Goal: Information Seeking & Learning: Learn about a topic

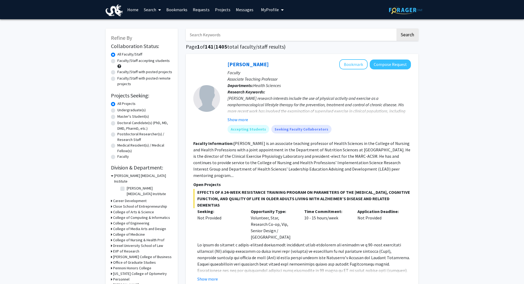
click at [270, 14] on button "My Profile" at bounding box center [272, 9] width 26 height 19
click at [281, 25] on span "[PERSON_NAME]" at bounding box center [294, 25] width 32 height 6
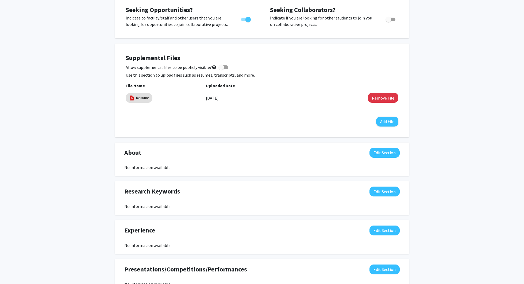
scroll to position [200, 0]
click at [134, 103] on div "Resume" at bounding box center [139, 98] width 29 height 12
click at [145, 96] on link "Resume" at bounding box center [142, 98] width 13 height 6
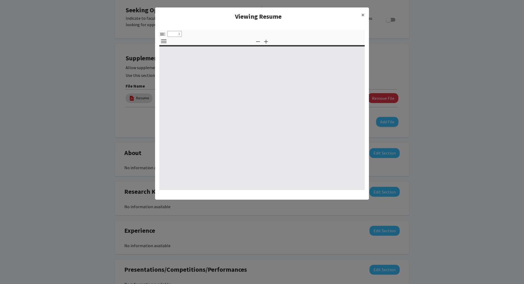
select select "custom"
type input "0"
select select "custom"
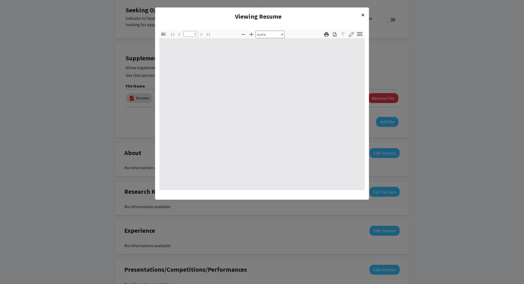
type input "1"
select select "auto"
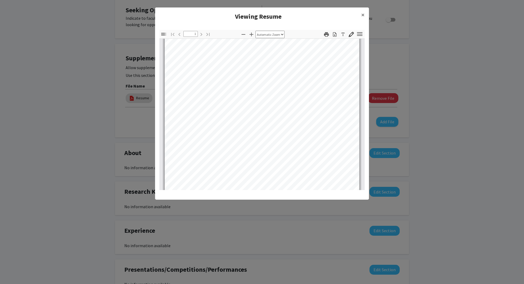
scroll to position [105, 0]
click at [361, 15] on span "×" at bounding box center [362, 15] width 3 height 8
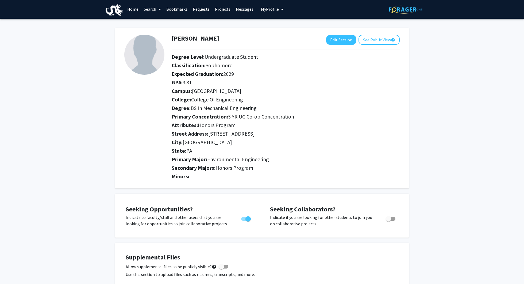
scroll to position [0, 0]
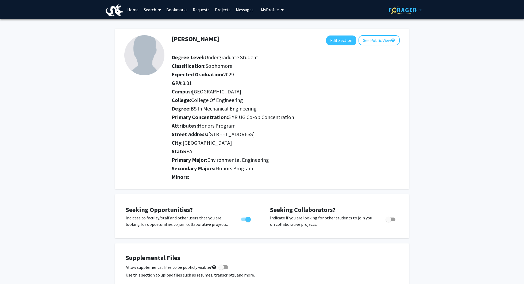
click at [201, 12] on link "Requests" at bounding box center [201, 9] width 22 height 19
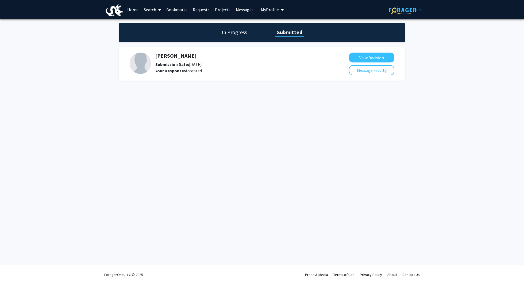
click at [131, 11] on link "Home" at bounding box center [133, 9] width 17 height 19
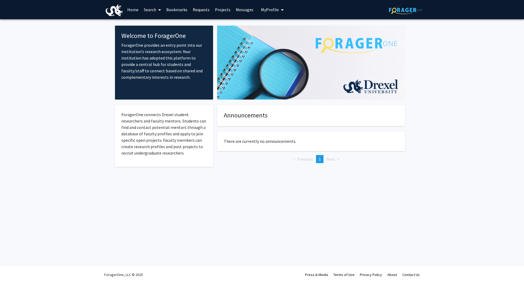
click at [150, 10] on link "Search" at bounding box center [152, 9] width 22 height 19
click at [153, 23] on span "Faculty/Staff" at bounding box center [160, 24] width 39 height 11
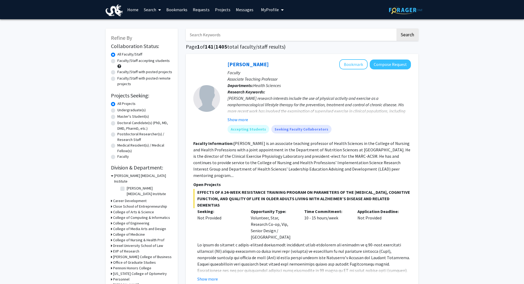
click at [117, 111] on label "Undergraduate(s)" at bounding box center [131, 110] width 28 height 6
click at [117, 111] on input "Undergraduate(s)" at bounding box center [118, 108] width 3 height 3
radio input "true"
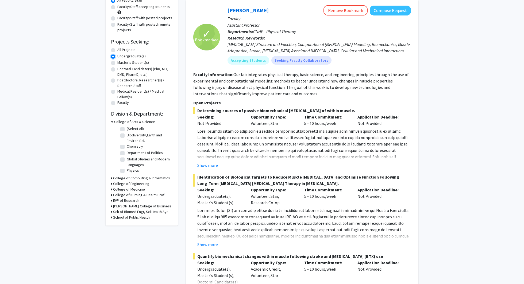
scroll to position [55, 0]
click at [212, 165] on button "Show more" at bounding box center [207, 165] width 21 height 6
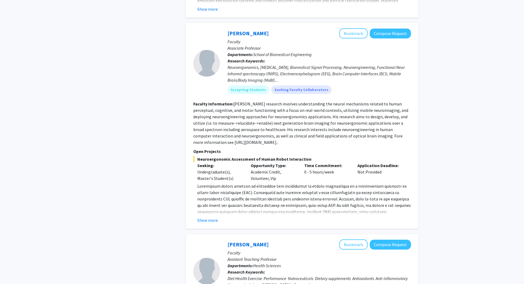
scroll to position [1164, 0]
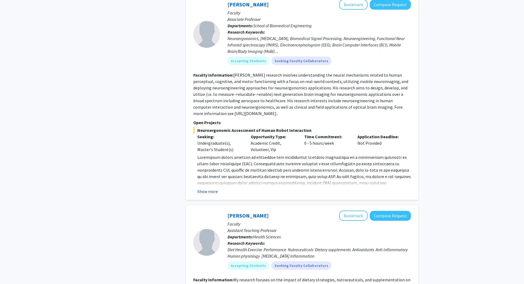
click at [213, 188] on button "Show more" at bounding box center [207, 191] width 21 height 6
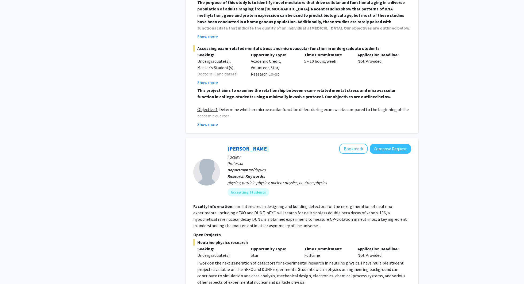
scroll to position [2503, 0]
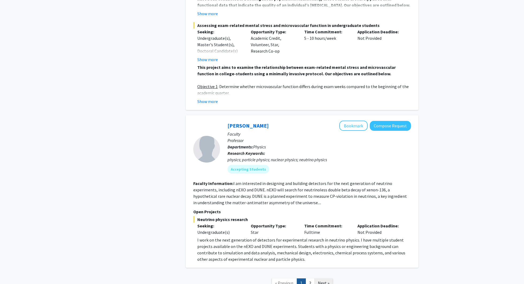
click at [324, 281] on span "Next »" at bounding box center [323, 283] width 11 height 5
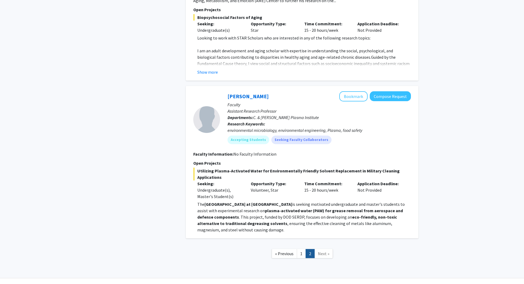
scroll to position [1586, 0]
click at [284, 251] on span "« Previous" at bounding box center [284, 253] width 18 height 5
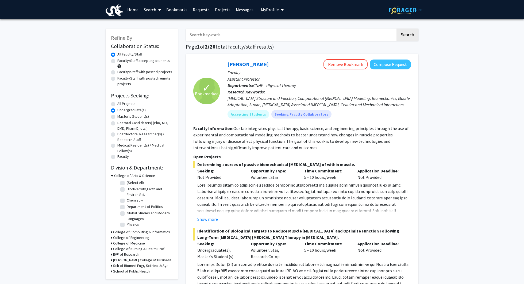
click at [117, 60] on label "Faculty/Staff accepting students" at bounding box center [143, 61] width 52 height 6
click at [117, 60] on input "Faculty/Staff accepting students" at bounding box center [118, 59] width 3 height 3
radio input "true"
click at [177, 12] on link "Bookmarks" at bounding box center [177, 9] width 26 height 19
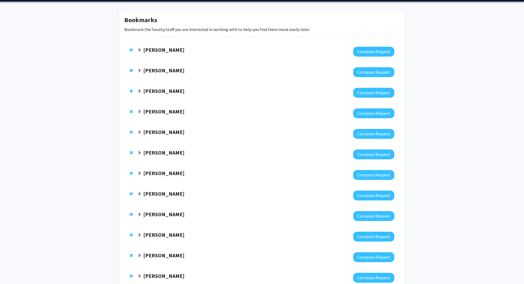
scroll to position [30, 0]
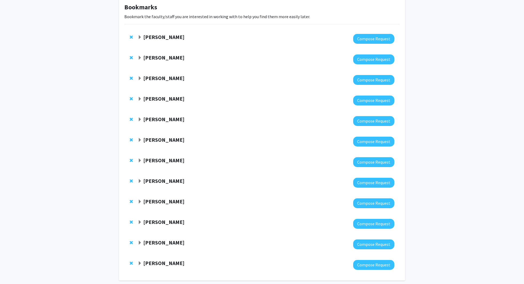
click at [161, 122] on strong "[PERSON_NAME]" at bounding box center [163, 119] width 41 height 7
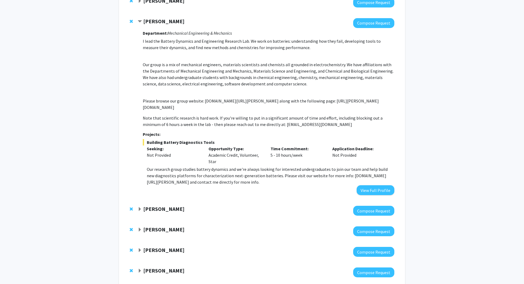
scroll to position [129, 0]
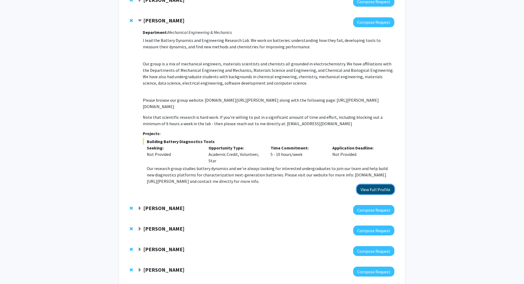
click at [368, 191] on button "View Full Profile" at bounding box center [375, 190] width 38 height 10
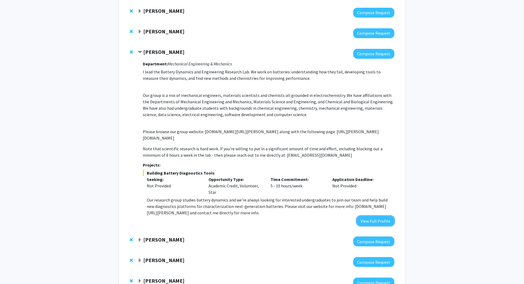
scroll to position [96, 0]
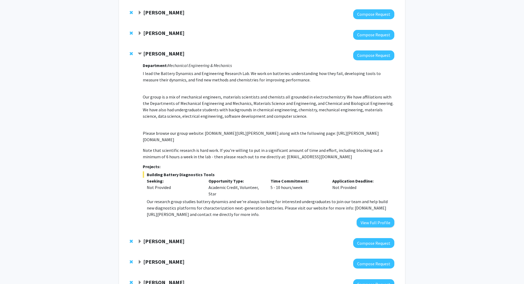
click at [154, 53] on strong "[PERSON_NAME]" at bounding box center [163, 53] width 41 height 7
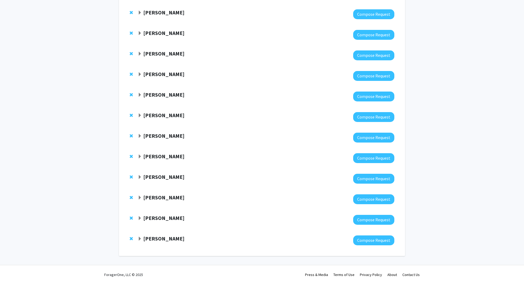
scroll to position [55, 0]
click at [163, 92] on strong "[PERSON_NAME]" at bounding box center [163, 95] width 41 height 7
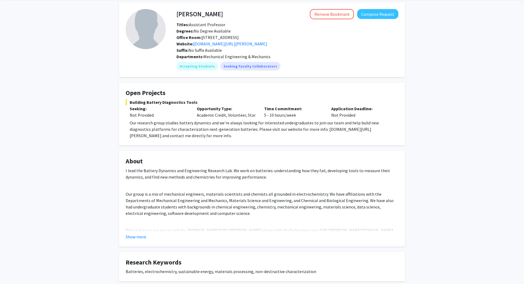
scroll to position [97, 0]
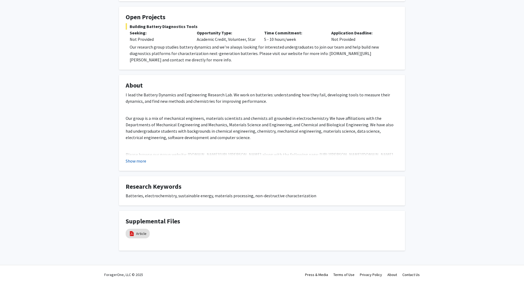
click at [135, 162] on button "Show more" at bounding box center [136, 161] width 21 height 6
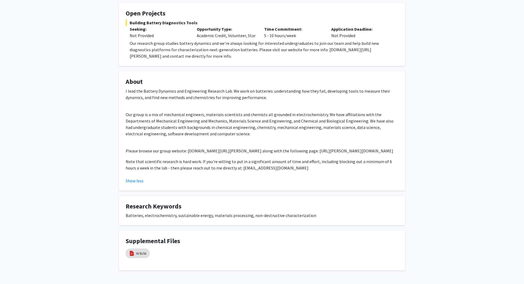
scroll to position [101, 0]
click at [331, 63] on fg-card "Open Projects Building Battery Diagnostics Tools Seeking: Not Provided Opportun…" at bounding box center [262, 33] width 286 height 63
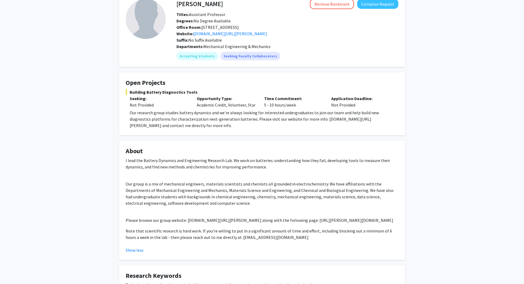
scroll to position [0, 0]
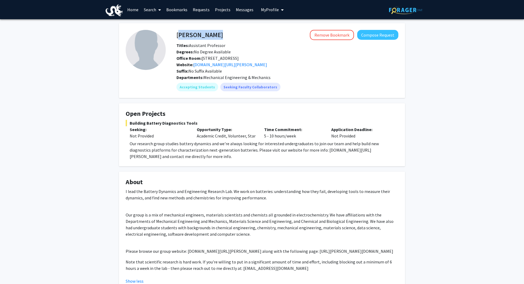
drag, startPoint x: 179, startPoint y: 34, endPoint x: 222, endPoint y: 34, distance: 43.6
click at [222, 34] on div "Wesley Chang Remove Bookmark Compose Request" at bounding box center [287, 35] width 230 height 10
copy h4 "[PERSON_NAME]"
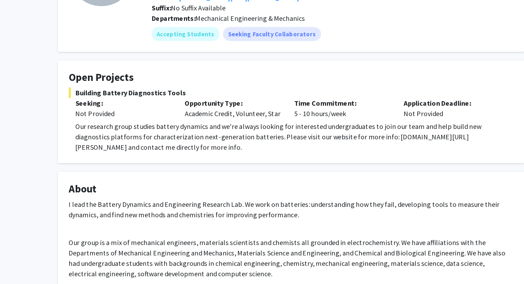
scroll to position [29, 0]
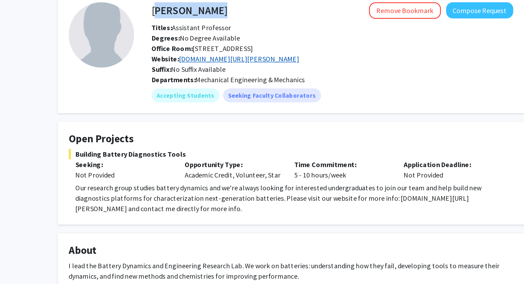
click at [244, 36] on link "research.coe.drexel.edu/mem/changlab" at bounding box center [230, 35] width 74 height 5
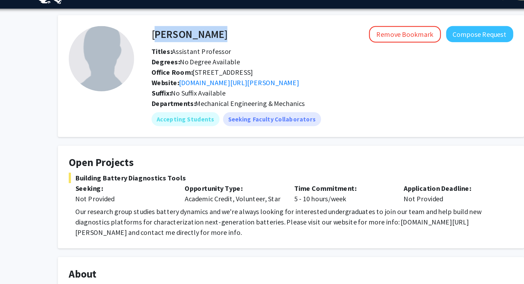
scroll to position [5, 0]
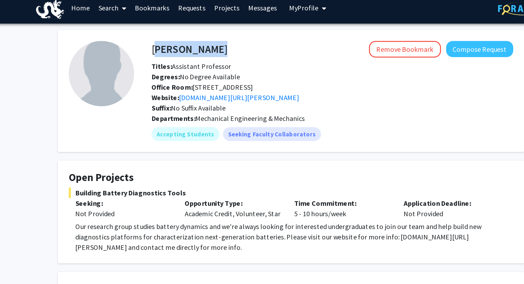
copy h4 "[PERSON_NAME]"
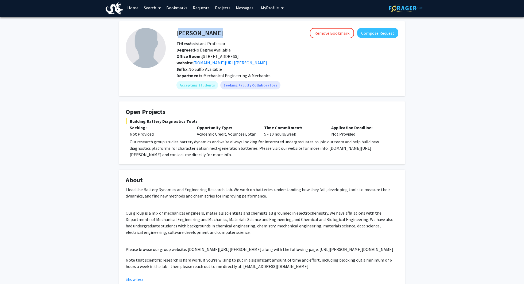
scroll to position [0, 0]
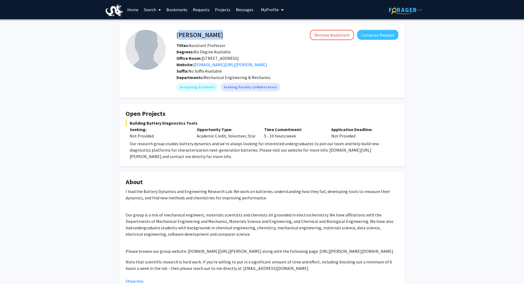
click at [125, 13] on link "Home" at bounding box center [133, 9] width 17 height 19
click at [135, 12] on link "Home" at bounding box center [133, 9] width 17 height 19
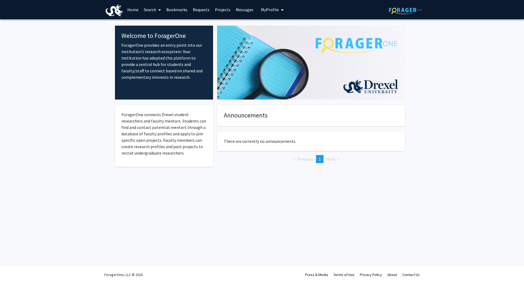
click at [80, 83] on fg-internal-home-page "Welcome to ForagerOne ForagerOne provides an entry point into our institution’s…" at bounding box center [262, 102] width 524 height 167
click at [154, 13] on link "Search" at bounding box center [152, 9] width 22 height 19
click at [153, 24] on span "Faculty/Staff" at bounding box center [160, 24] width 39 height 11
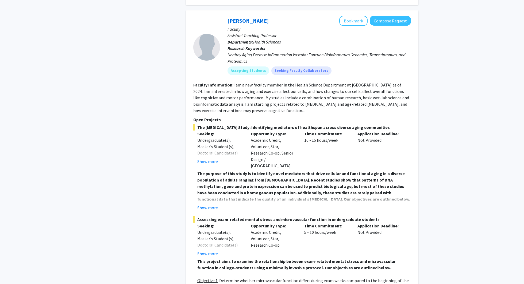
scroll to position [2969, 0]
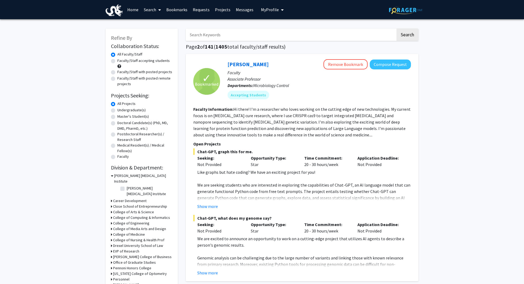
click at [117, 109] on label "Undergraduate(s)" at bounding box center [131, 110] width 28 height 6
click at [117, 109] on input "Undergraduate(s)" at bounding box center [118, 108] width 3 height 3
radio input "true"
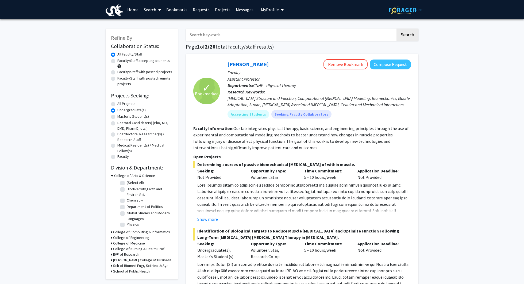
click at [117, 103] on label "All Projects" at bounding box center [126, 104] width 18 height 6
click at [117, 103] on input "All Projects" at bounding box center [118, 102] width 3 height 3
radio input "true"
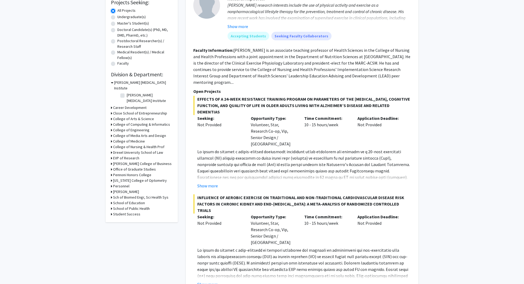
scroll to position [94, 0]
click at [114, 127] on h3 "College of Engineering" at bounding box center [131, 130] width 36 height 6
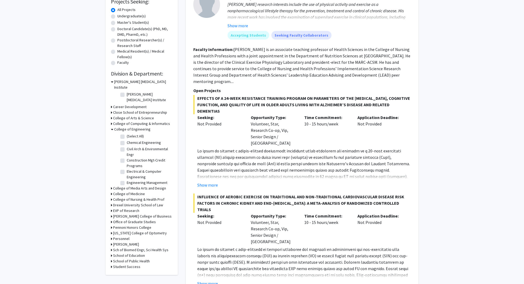
click at [127, 134] on label "(Select All)" at bounding box center [135, 137] width 17 height 6
click at [127, 134] on input "(Select All)" at bounding box center [128, 135] width 3 height 3
checkbox input "true"
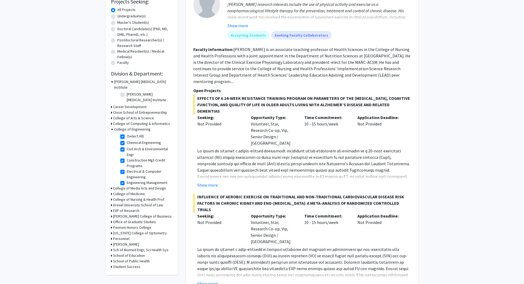
checkbox input "true"
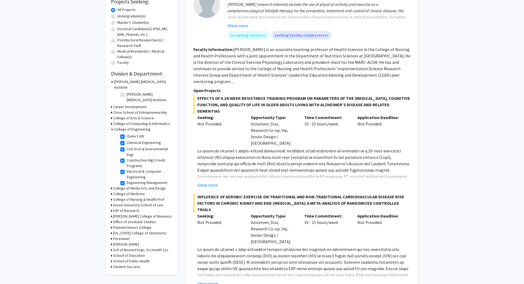
checkbox input "true"
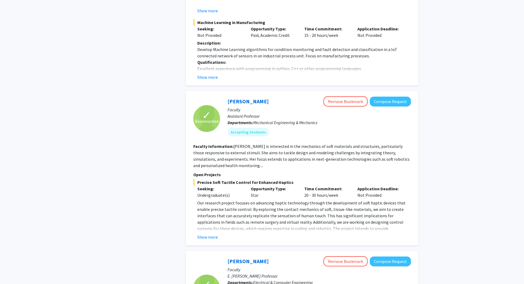
scroll to position [512, 0]
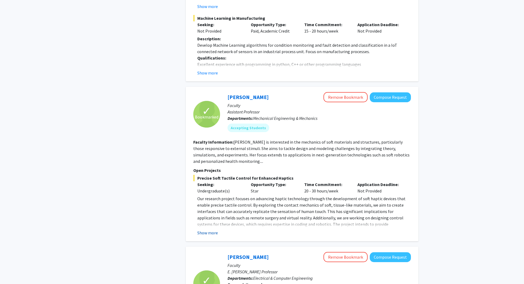
click at [207, 231] on button "Show more" at bounding box center [207, 233] width 21 height 6
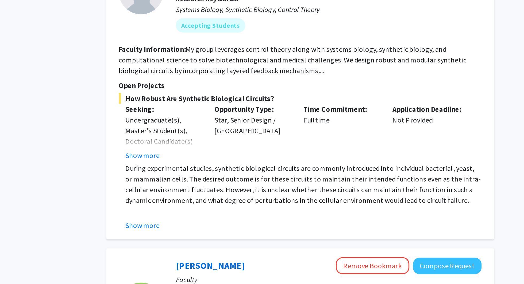
scroll to position [1226, 0]
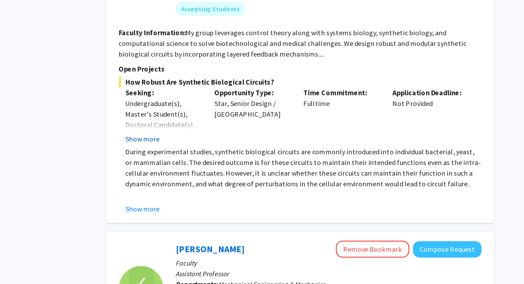
click at [207, 194] on button "Show more" at bounding box center [207, 197] width 21 height 6
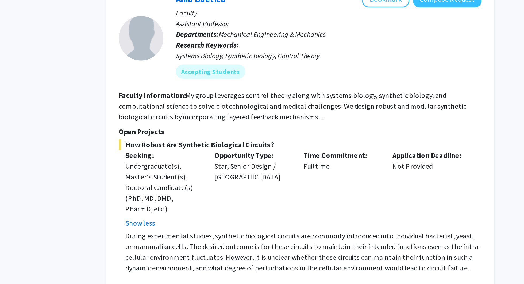
scroll to position [1200, 0]
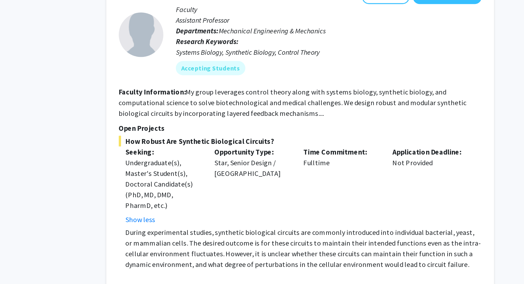
click at [272, 165] on fg-read-more "My group leverages control theory along with systems biology, synthetic biology…" at bounding box center [297, 165] width 208 height 18
click at [273, 165] on fg-read-more "My group leverages control theory along with systems biology, synthetic biology…" at bounding box center [297, 165] width 208 height 18
drag, startPoint x: 272, startPoint y: 165, endPoint x: 237, endPoint y: 165, distance: 35.3
click at [237, 165] on fg-read-more "My group leverages control theory along with systems biology, synthetic biology…" at bounding box center [297, 165] width 208 height 18
click at [235, 156] on fg-read-more "My group leverages control theory along with systems biology, synthetic biology…" at bounding box center [297, 165] width 208 height 18
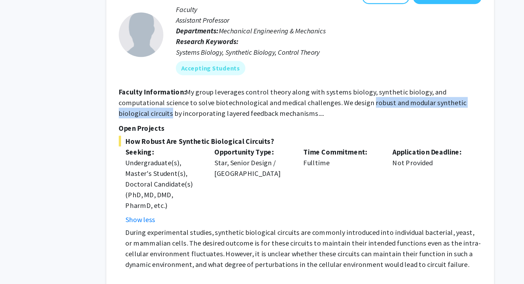
drag, startPoint x: 316, startPoint y: 159, endPoint x: 400, endPoint y: 159, distance: 84.2
click at [400, 159] on fg-read-more "My group leverages control theory along with systems biology, synthetic biology…" at bounding box center [297, 165] width 208 height 18
copy fg-read-more "robust and modular synthetic biological circuits"
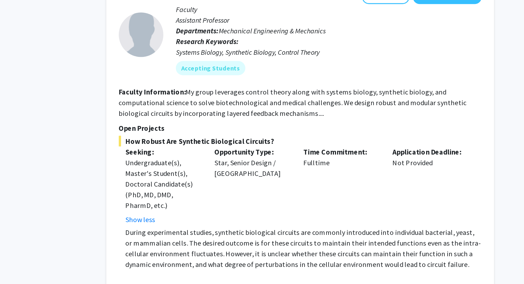
click at [312, 185] on span "How Robust Are Synthetic Biological Circuits?" at bounding box center [302, 188] width 218 height 6
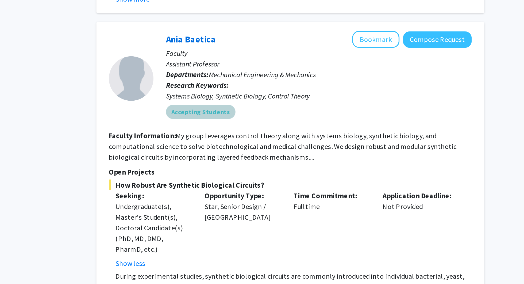
click at [324, 139] on div "Accepting Students" at bounding box center [318, 144] width 185 height 11
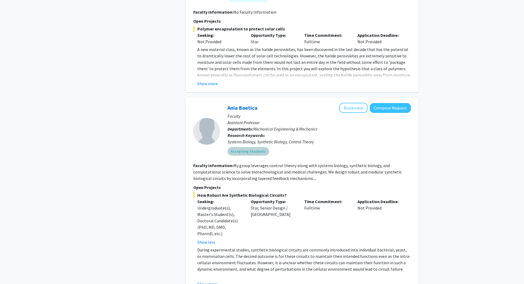
scroll to position [1189, 0]
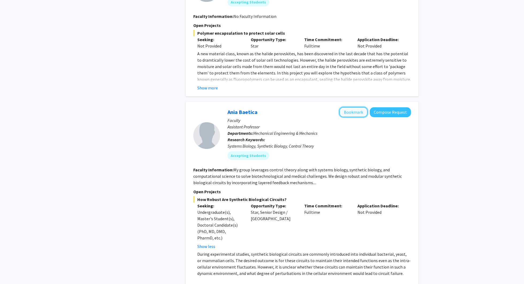
click at [355, 107] on button "Bookmark" at bounding box center [353, 112] width 28 height 10
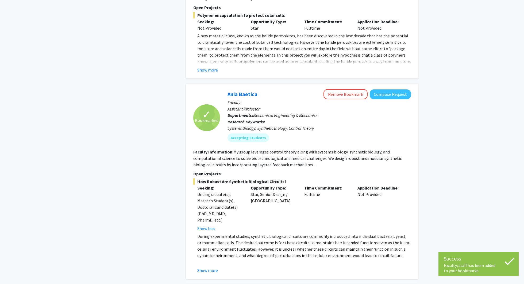
scroll to position [1216, 0]
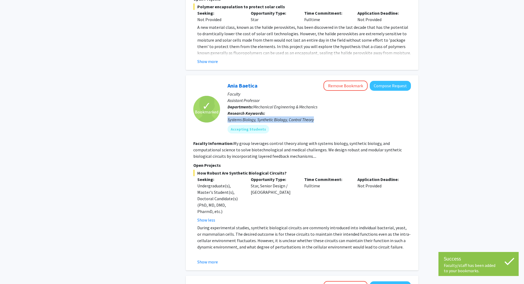
drag, startPoint x: 228, startPoint y: 114, endPoint x: 317, endPoint y: 116, distance: 89.5
click at [317, 117] on div "Systems Biology, Synthetic Biology, Control Theory" at bounding box center [318, 120] width 183 height 6
copy div "Systems Biology, Synthetic Biology, Control Theory"
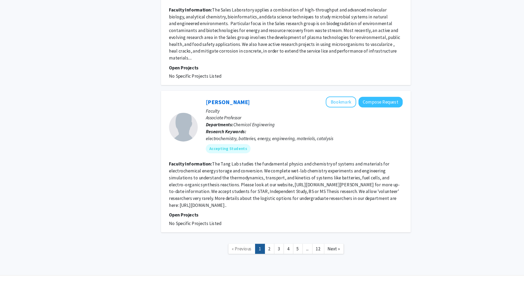
scroll to position [1737, 0]
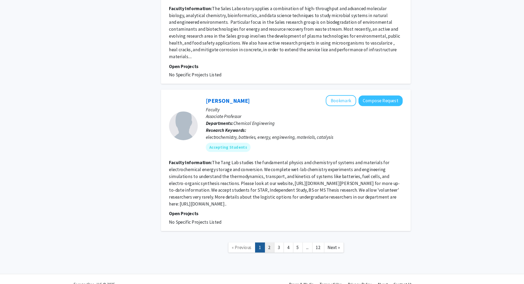
click at [284, 246] on link "2" at bounding box center [286, 250] width 9 height 9
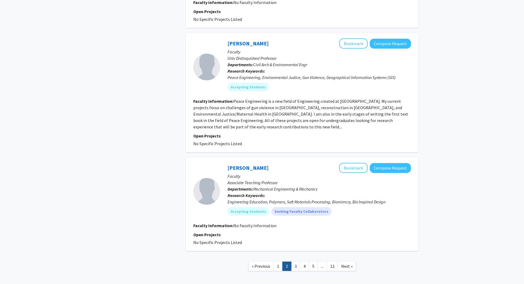
scroll to position [972, 0]
click at [293, 262] on link "3" at bounding box center [295, 266] width 9 height 9
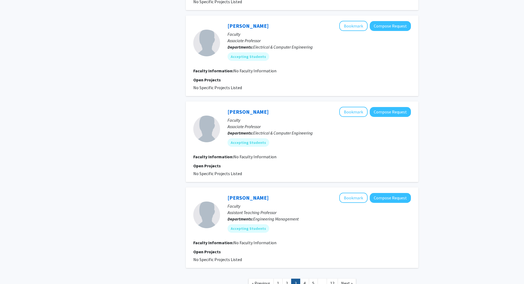
scroll to position [684, 0]
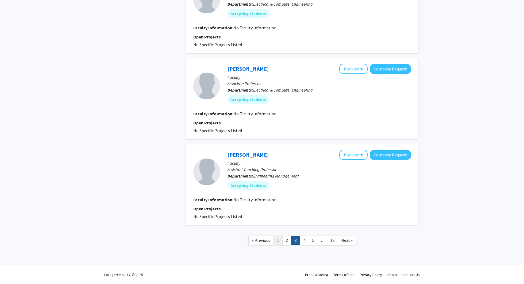
click at [274, 241] on link "1" at bounding box center [277, 240] width 9 height 9
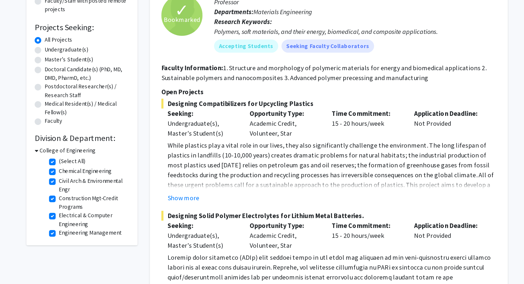
scroll to position [14, 0]
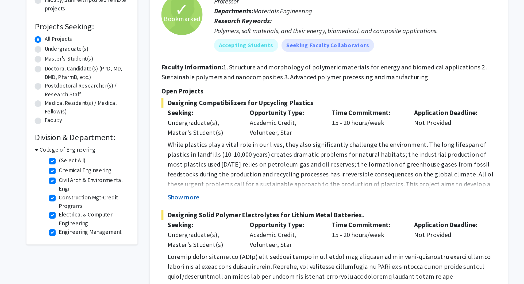
click at [211, 192] on button "Show more" at bounding box center [207, 193] width 21 height 6
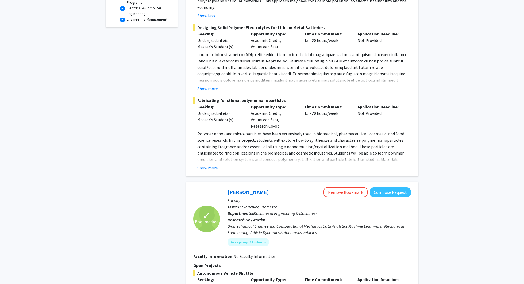
scroll to position [0, 0]
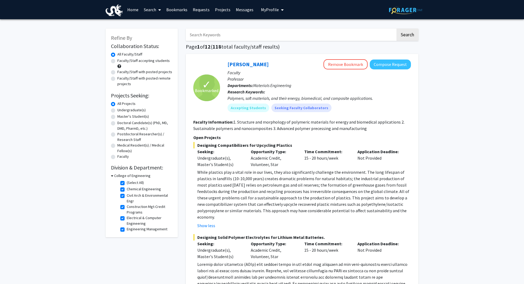
click at [113, 175] on div "College of Engineering" at bounding box center [141, 176] width 61 height 6
click at [111, 175] on icon at bounding box center [112, 176] width 2 height 6
click at [111, 175] on icon at bounding box center [111, 176] width 1 height 6
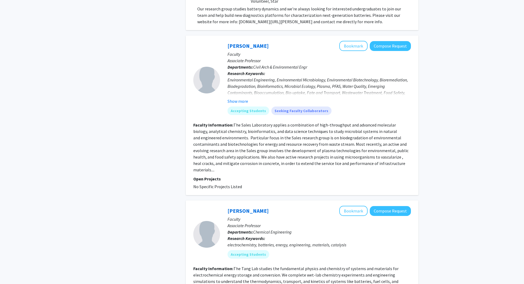
scroll to position [1734, 0]
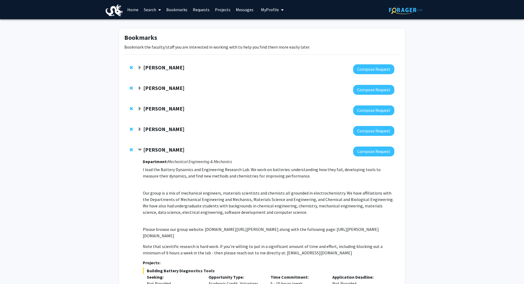
click at [150, 12] on link "Search" at bounding box center [152, 9] width 22 height 19
click at [159, 26] on span "Faculty/Staff" at bounding box center [160, 24] width 39 height 11
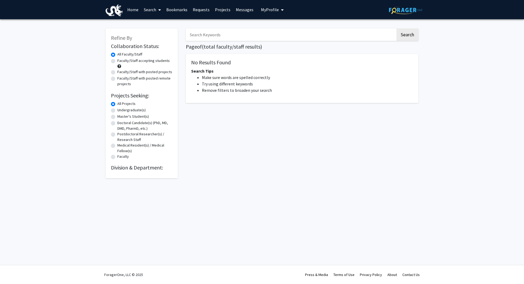
click at [117, 61] on label "Faculty/Staff accepting students" at bounding box center [143, 61] width 52 height 6
click at [117, 61] on input "Faculty/Staff accepting students" at bounding box center [118, 59] width 3 height 3
radio input "true"
click at [117, 111] on label "Undergraduate(s)" at bounding box center [131, 110] width 28 height 6
click at [117, 111] on input "Undergraduate(s)" at bounding box center [118, 108] width 3 height 3
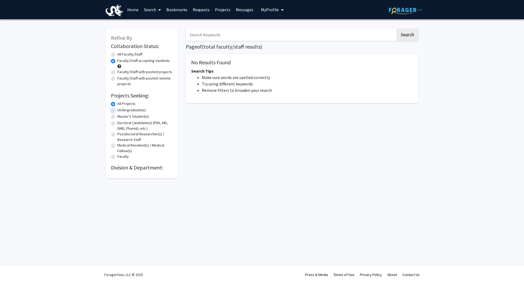
radio input "true"
click at [402, 8] on img at bounding box center [405, 10] width 33 height 8
